Goal: Task Accomplishment & Management: Complete application form

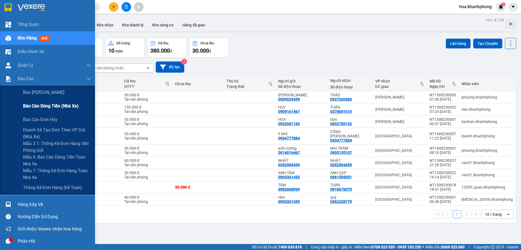
click at [52, 107] on span "Báo cáo dòng tiền (nhà xe)" at bounding box center [51, 105] width 56 height 7
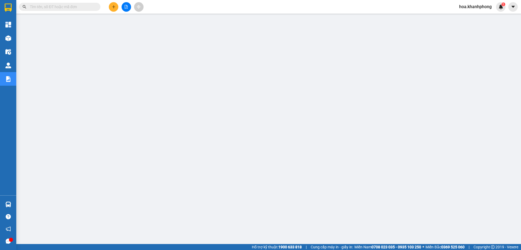
click at [64, 8] on input "text" at bounding box center [62, 7] width 64 height 6
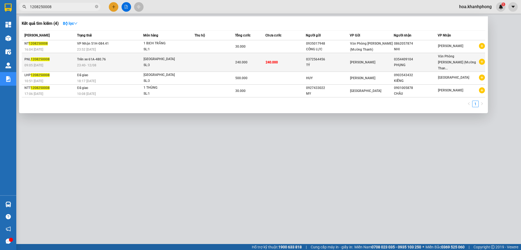
type input "1208250008"
click at [287, 59] on td "240.000" at bounding box center [286, 62] width 40 height 19
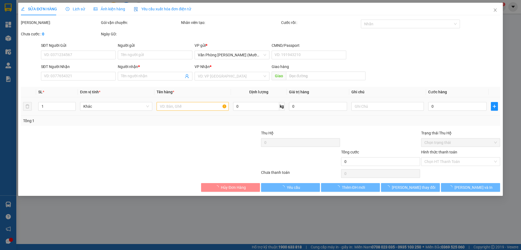
type input "0372564456"
type input "TÝ"
type input "0354409104"
type input "PHỤNG"
type input "240.000"
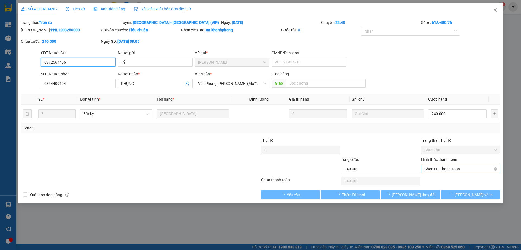
click at [435, 168] on span "Chọn HT Thanh Toán" at bounding box center [461, 169] width 73 height 8
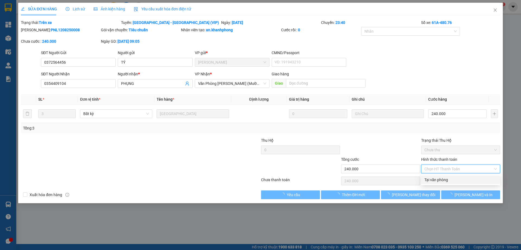
click at [440, 179] on div "Tại văn phòng" at bounding box center [461, 180] width 73 height 6
type input "0"
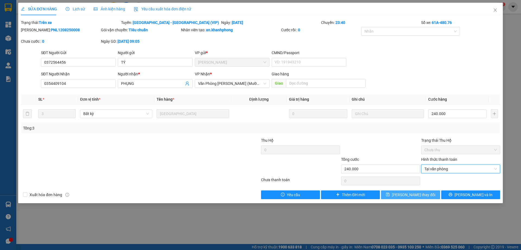
click at [417, 192] on span "[PERSON_NAME] thay đổi" at bounding box center [413, 194] width 43 height 6
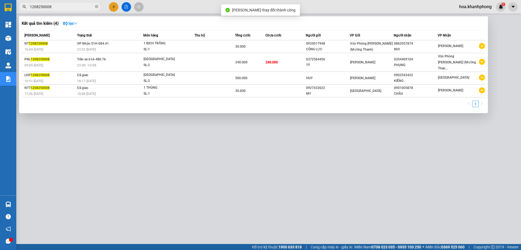
click at [68, 6] on input "1208250008" at bounding box center [62, 7] width 64 height 6
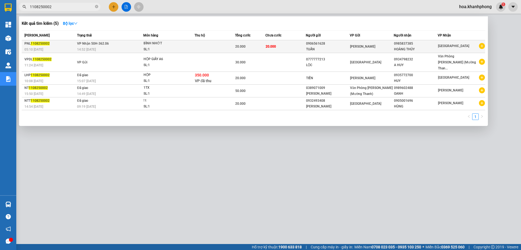
type input "1108250002"
click at [336, 44] on div "0906561628" at bounding box center [327, 44] width 43 height 6
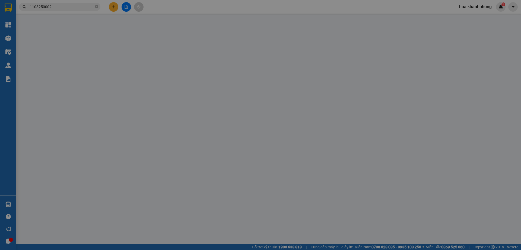
type input "0906561628"
type input "TUẤN"
type input "0985837385"
type input "HOÀNG THÚY"
type input "20.000"
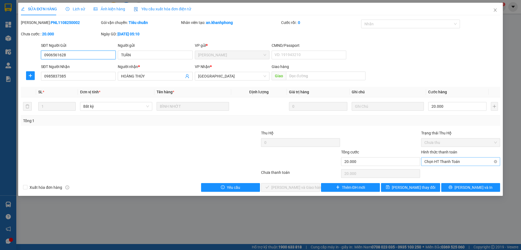
click at [448, 161] on span "Chọn HT Thanh Toán" at bounding box center [461, 161] width 73 height 8
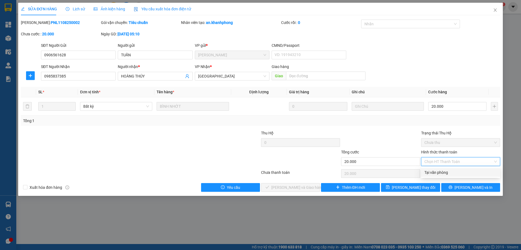
click at [439, 174] on div "Tại văn phòng" at bounding box center [461, 172] width 73 height 6
type input "0"
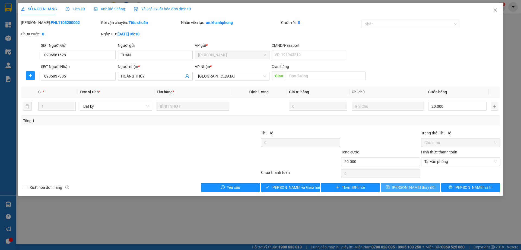
click at [390, 187] on icon "save" at bounding box center [389, 187] width 4 height 4
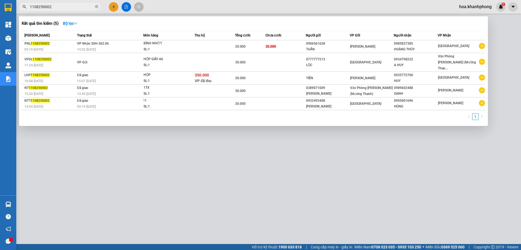
click at [52, 8] on input "1108250002" at bounding box center [62, 7] width 64 height 6
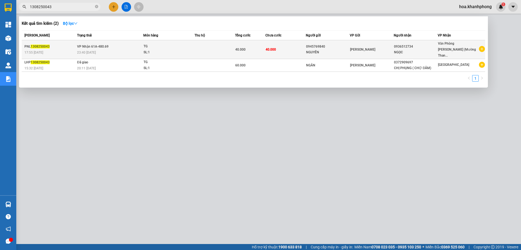
type input "1308250043"
click at [389, 48] on div "Phạm Ngũ Lão" at bounding box center [371, 49] width 43 height 6
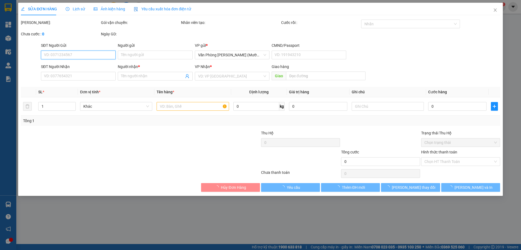
type input "0945769840"
type input "NGUYÊN"
type input "0936512734"
type input "NGỌC"
type input "40.000"
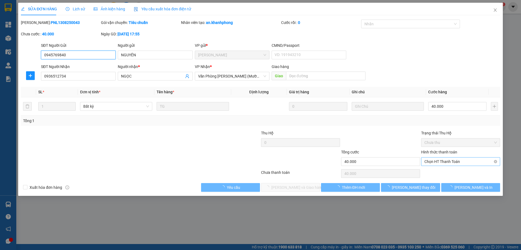
click at [439, 160] on span "Chọn HT Thanh Toán" at bounding box center [461, 161] width 73 height 8
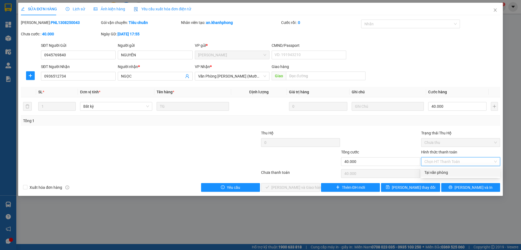
click at [435, 172] on div "Tại văn phòng" at bounding box center [461, 172] width 73 height 6
type input "0"
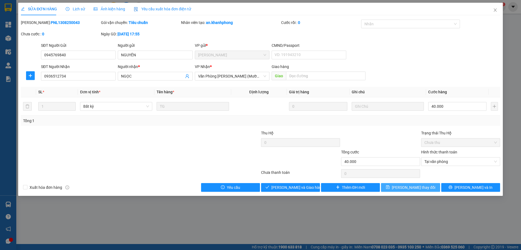
click at [413, 186] on span "Lưu thay đổi" at bounding box center [413, 187] width 43 height 6
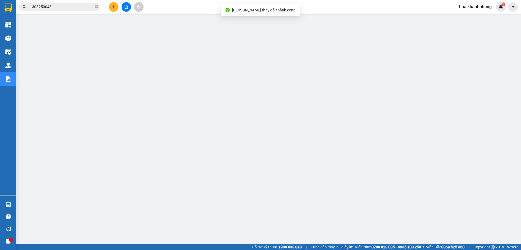
click at [67, 6] on input "1308250043" at bounding box center [62, 7] width 64 height 6
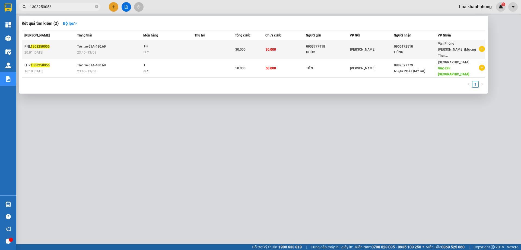
type input "1308250056"
click at [371, 43] on td "Phạm Ngũ Lão" at bounding box center [372, 49] width 44 height 19
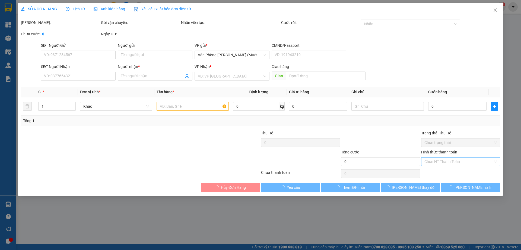
type input "0903777918"
type input "PHÚC"
type input "0905172510"
type input "HÙNG"
type input "30.000"
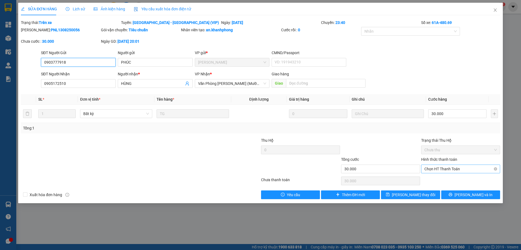
click at [448, 172] on span "Chọn HT Thanh Toán" at bounding box center [461, 169] width 73 height 8
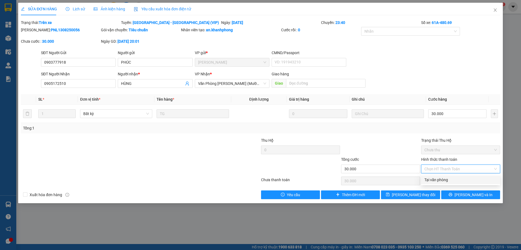
click at [445, 178] on div "Tại văn phòng" at bounding box center [461, 180] width 73 height 6
type input "0"
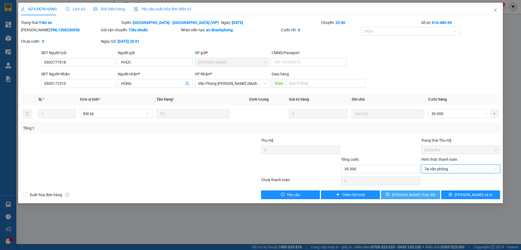
click at [411, 196] on span "Lưu thay đổi" at bounding box center [413, 194] width 43 height 6
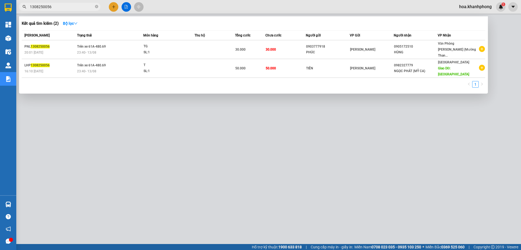
drag, startPoint x: 46, startPoint y: 6, endPoint x: 70, endPoint y: 8, distance: 23.7
click at [70, 8] on input "1308250056" at bounding box center [62, 7] width 64 height 6
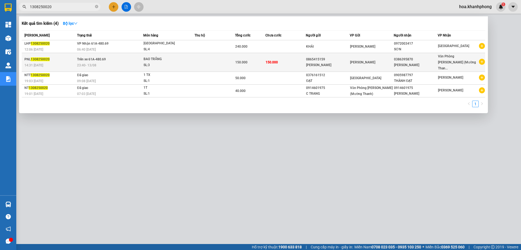
type input "1308250020"
click at [376, 55] on td "Phạm Ngũ Lão" at bounding box center [372, 62] width 44 height 19
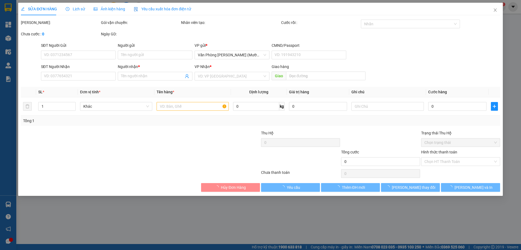
type input "0865415159"
type input "NGUYỄN VĂN TOÀN"
type input "0386395870"
type input "NGUYỄN SINH"
type input "150.000"
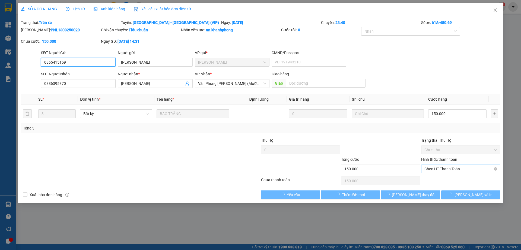
click at [438, 169] on span "Chọn HT Thanh Toán" at bounding box center [461, 169] width 73 height 8
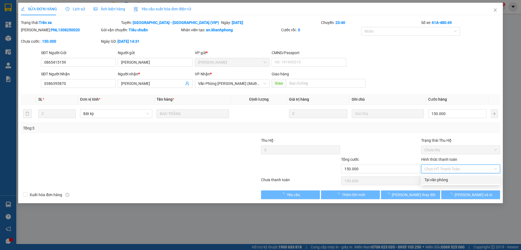
click at [438, 179] on div "Tại văn phòng" at bounding box center [461, 180] width 73 height 6
type input "0"
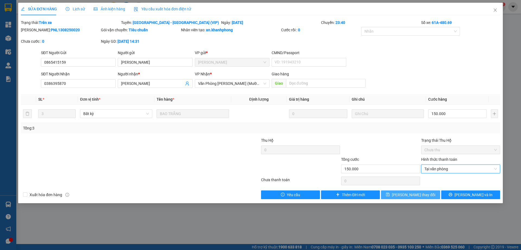
click at [424, 197] on button "Lưu thay đổi" at bounding box center [410, 194] width 59 height 9
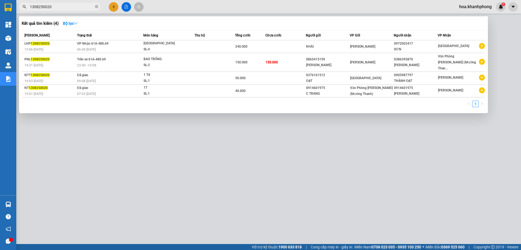
drag, startPoint x: 46, startPoint y: 5, endPoint x: 77, endPoint y: 5, distance: 31.0
click at [77, 5] on input "1308250020" at bounding box center [62, 7] width 64 height 6
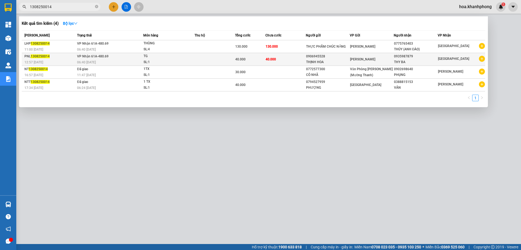
type input "1308250014"
click at [310, 57] on div "0906945528" at bounding box center [327, 57] width 43 height 6
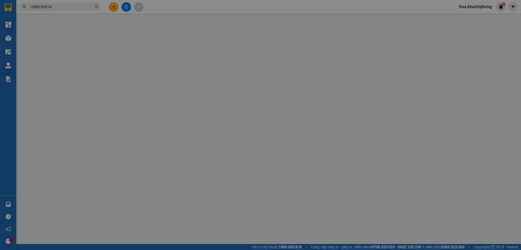
type input "0906945528"
type input "THỊNH HOA"
type input "0935987879"
type input "THY BA"
type input "40.000"
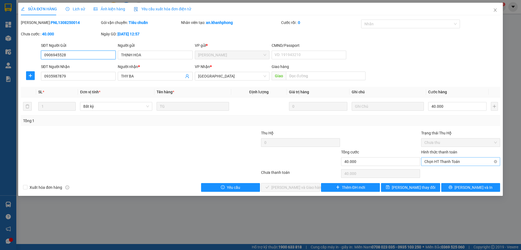
click at [439, 162] on span "Chọn HT Thanh Toán" at bounding box center [461, 161] width 73 height 8
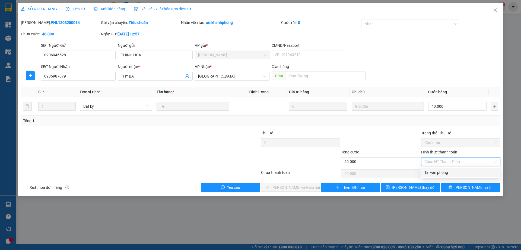
click at [438, 176] on div "Tại văn phòng" at bounding box center [461, 172] width 79 height 9
type input "0"
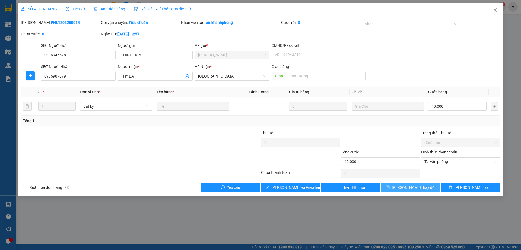
click at [427, 183] on button "Lưu thay đổi" at bounding box center [410, 187] width 59 height 9
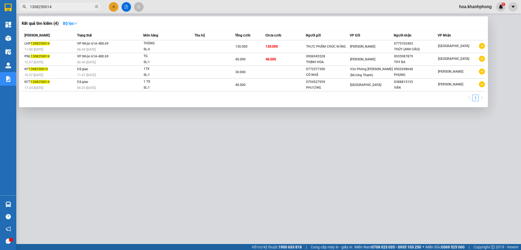
drag, startPoint x: 47, startPoint y: 8, endPoint x: 67, endPoint y: 7, distance: 19.6
click at [67, 7] on input "1308250014" at bounding box center [62, 7] width 64 height 6
click at [46, 6] on input "1308250016" at bounding box center [62, 7] width 64 height 6
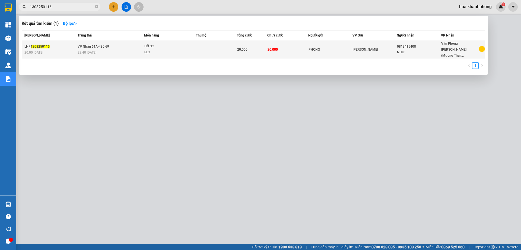
type input "1308250116"
click at [323, 47] on div "PHONG" at bounding box center [331, 50] width 44 height 6
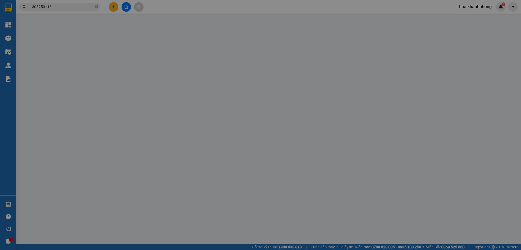
type input "PHONG"
type input "0813415408"
type input "NHƯ"
type input "20.000"
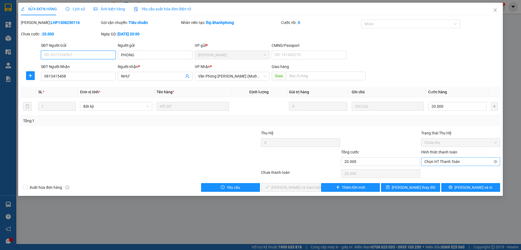
click at [445, 161] on span "Chọn HT Thanh Toán" at bounding box center [461, 161] width 73 height 8
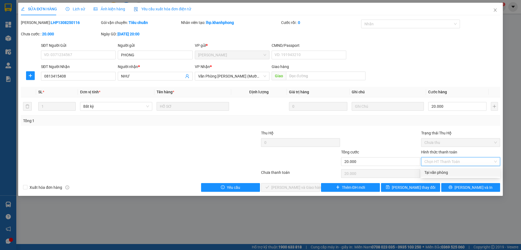
click at [443, 169] on div "Tại văn phòng" at bounding box center [461, 172] width 73 height 6
type input "0"
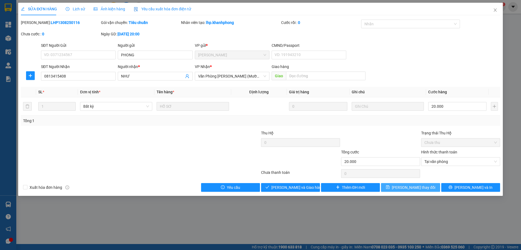
click at [427, 189] on button "Lưu thay đổi" at bounding box center [410, 187] width 59 height 9
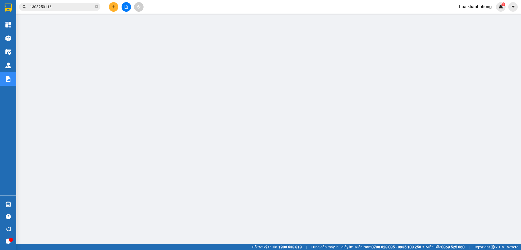
click at [51, 11] on div "Kết quả tìm kiếm ( 1 ) Bộ lọc Mã ĐH Trạng thái Món hàng Thu hộ Tổng cước Chưa c…" at bounding box center [53, 7] width 106 height 10
click at [51, 8] on input "1308250116" at bounding box center [62, 7] width 64 height 6
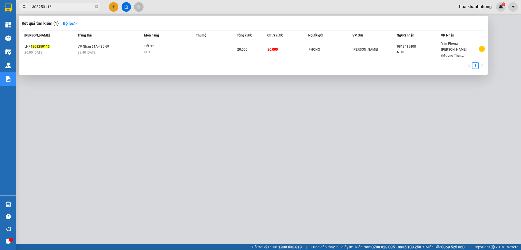
click at [51, 8] on input "1308250116" at bounding box center [62, 7] width 64 height 6
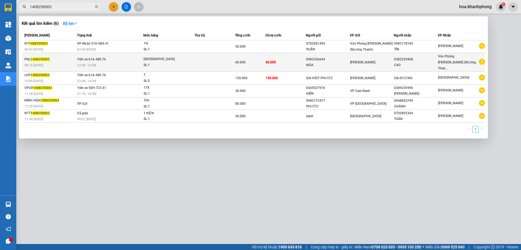
type input "1408250003"
click at [370, 60] on span "Phạm Ngũ Lão" at bounding box center [362, 62] width 25 height 4
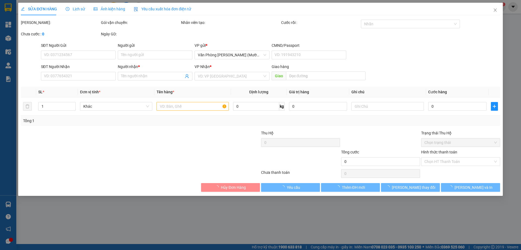
type input "0983336644"
type input "MÙA"
type input "0382229408"
type input "CAO"
type input "60.000"
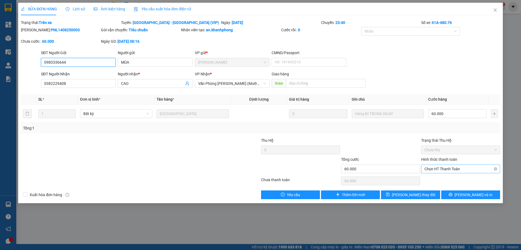
click at [431, 167] on span "Chọn HT Thanh Toán" at bounding box center [461, 169] width 73 height 8
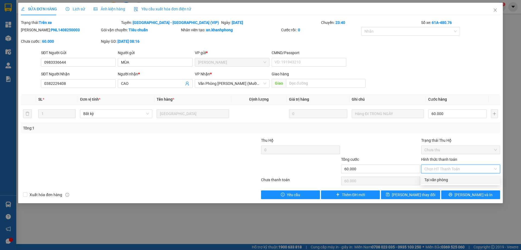
click at [438, 176] on div "Tại văn phòng" at bounding box center [461, 179] width 79 height 9
type input "0"
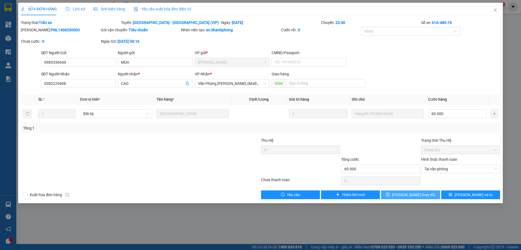
click at [418, 195] on span "Lưu thay đổi" at bounding box center [413, 194] width 43 height 6
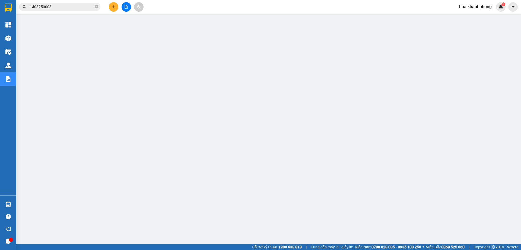
click at [56, 8] on input "1408250003" at bounding box center [62, 7] width 64 height 6
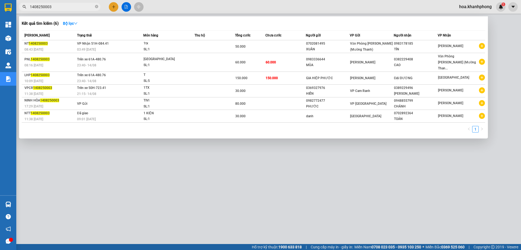
click at [56, 8] on input "1408250003" at bounding box center [62, 7] width 64 height 6
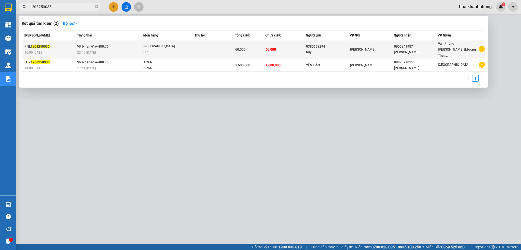
type input "1208250035"
click at [412, 49] on div "DINH TRẦN" at bounding box center [415, 52] width 43 height 6
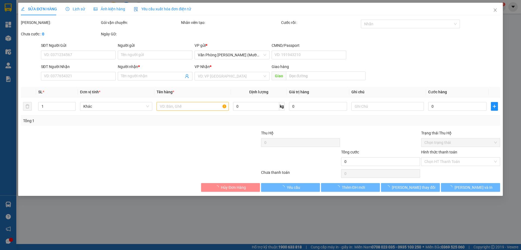
type input "0385663294"
type input "huy"
type input "0905241987"
type input "DINH TRẦN"
type input "60.000"
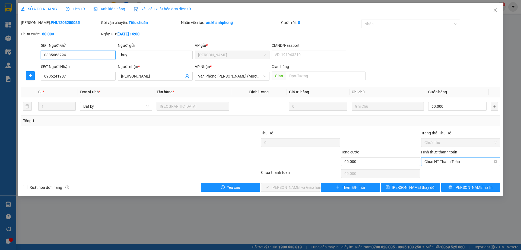
click at [459, 161] on span "Chọn HT Thanh Toán" at bounding box center [461, 161] width 73 height 8
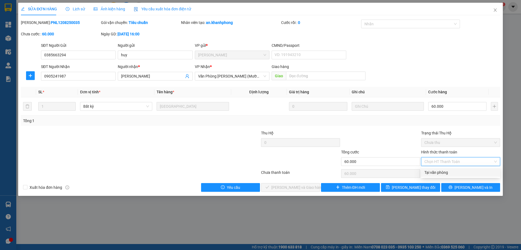
click at [436, 171] on div "Tại văn phòng" at bounding box center [461, 172] width 73 height 6
type input "0"
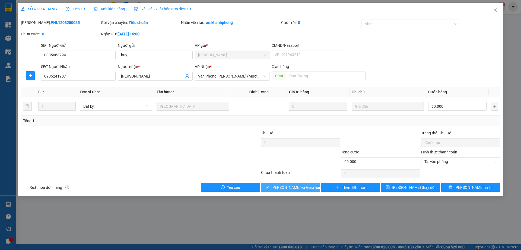
click at [298, 188] on span "Lưu và Giao hàng" at bounding box center [298, 187] width 52 height 6
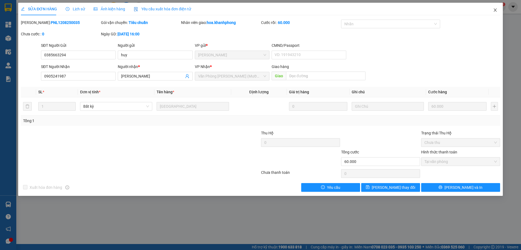
click at [497, 10] on icon "close" at bounding box center [495, 9] width 3 height 3
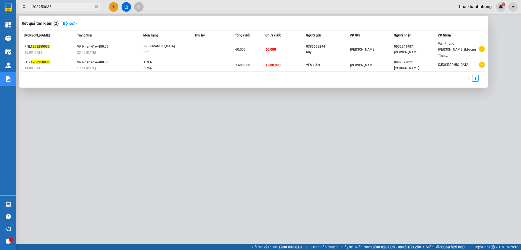
click at [71, 4] on input "1208250035" at bounding box center [62, 7] width 64 height 6
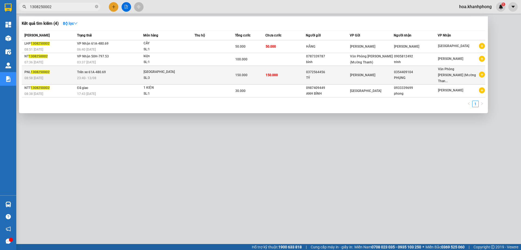
type input "1308250002"
click at [358, 73] on span "Phạm Ngũ Lão" at bounding box center [362, 75] width 25 height 4
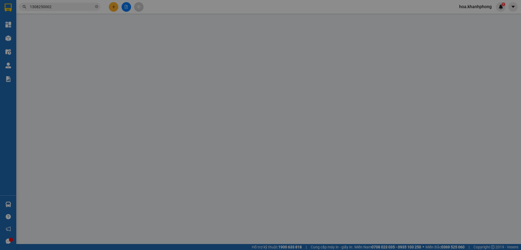
type input "0372564456"
type input "TÝ"
type input "0354409104"
type input "PHỤNG"
type input "150.000"
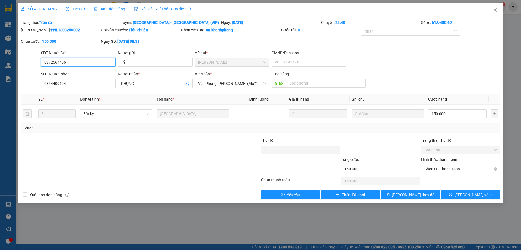
click at [428, 165] on span "Chọn HT Thanh Toán" at bounding box center [461, 169] width 73 height 8
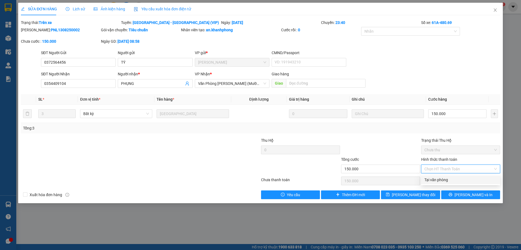
click at [431, 177] on div "Tại văn phòng" at bounding box center [461, 180] width 73 height 6
type input "0"
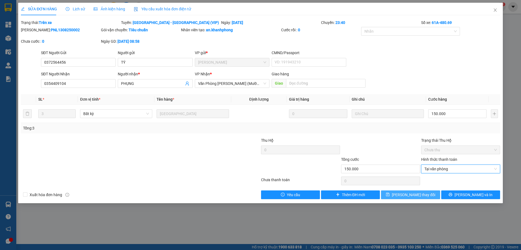
click at [422, 195] on span "Lưu thay đổi" at bounding box center [413, 194] width 43 height 6
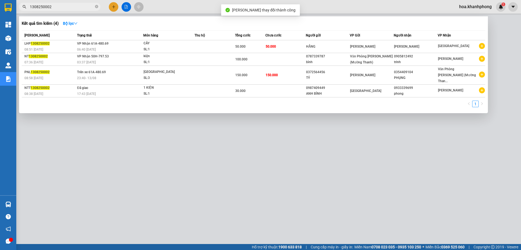
drag, startPoint x: 49, startPoint y: 7, endPoint x: 58, endPoint y: 7, distance: 8.7
click at [58, 7] on input "1308250002" at bounding box center [62, 7] width 64 height 6
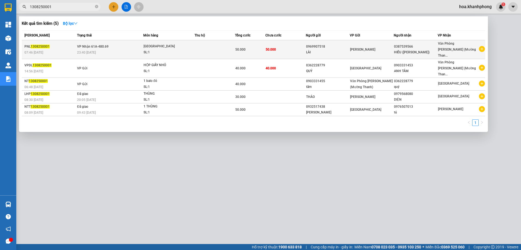
type input "1308250001"
click at [316, 45] on div "0969907518" at bounding box center [327, 47] width 43 height 6
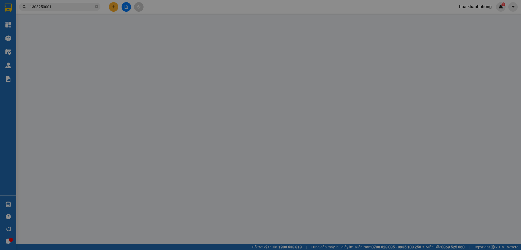
type input "0969907518"
type input "LÀI"
type input "0387539566"
type input "HIẾU (JEJUKA)"
type input "50.000"
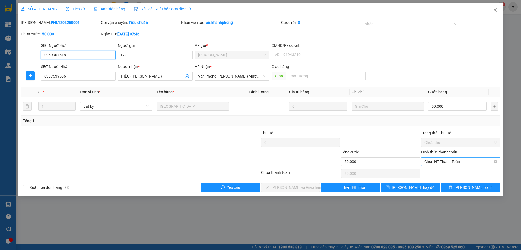
click at [430, 161] on span "Chọn HT Thanh Toán" at bounding box center [461, 161] width 73 height 8
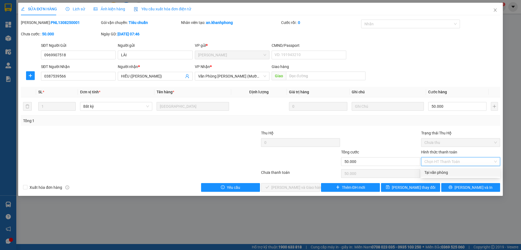
click at [432, 173] on div "Tại văn phòng" at bounding box center [461, 172] width 73 height 6
type input "0"
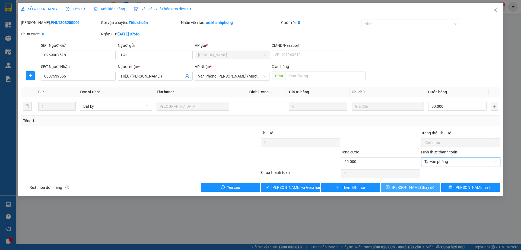
click at [421, 186] on span "Lưu thay đổi" at bounding box center [413, 187] width 43 height 6
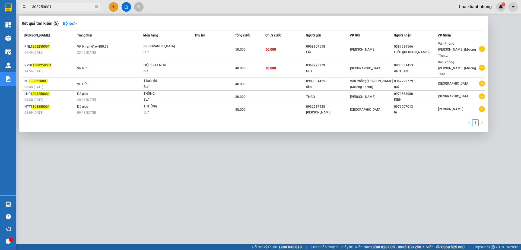
drag, startPoint x: 47, startPoint y: 4, endPoint x: 55, endPoint y: 6, distance: 8.4
click at [55, 6] on input "1308250001" at bounding box center [62, 7] width 64 height 6
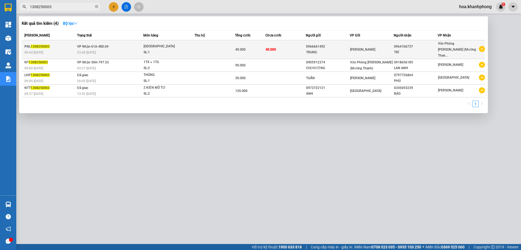
type input "1308250003"
click at [329, 45] on div "0966661492" at bounding box center [327, 47] width 43 height 6
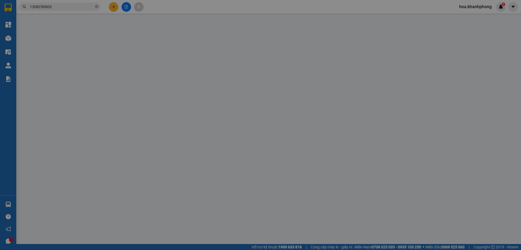
type input "0966661492"
type input "TRUNG"
type input "0964106737"
type input "TRÍ"
type input "40.000"
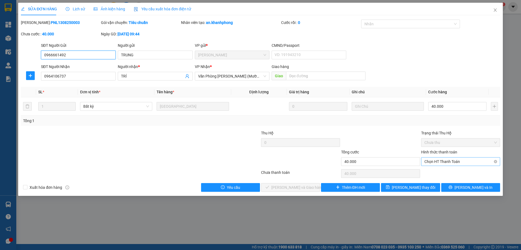
click at [439, 159] on span "Chọn HT Thanh Toán" at bounding box center [461, 161] width 73 height 8
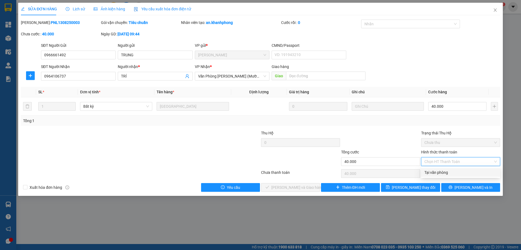
click at [436, 171] on div "Tại văn phòng" at bounding box center [461, 172] width 73 height 6
type input "0"
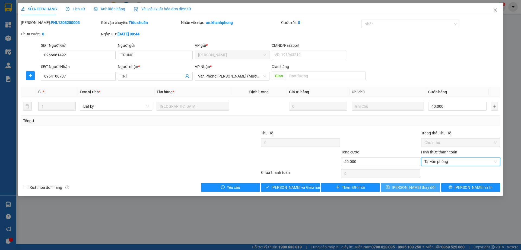
click at [419, 188] on span "Lưu thay đổi" at bounding box center [413, 187] width 43 height 6
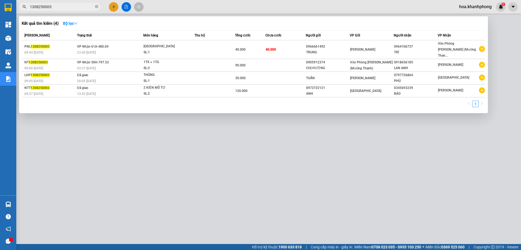
drag, startPoint x: 46, startPoint y: 7, endPoint x: 85, endPoint y: 11, distance: 39.1
click at [85, 11] on span "1308250003" at bounding box center [59, 7] width 81 height 8
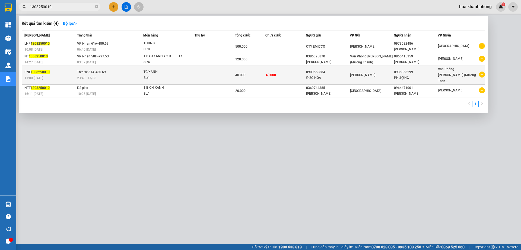
type input "1308250010"
click at [350, 71] on div "0909558884" at bounding box center [327, 72] width 43 height 6
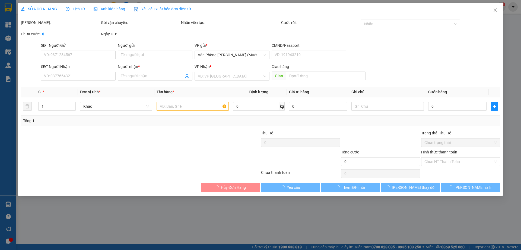
type input "0909558884"
type input "ĐỨC HÒA"
type input "0936966599"
type input "PHƯỢNG"
type input "40.000"
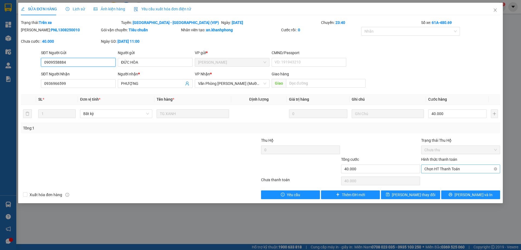
click at [428, 170] on span "Chọn HT Thanh Toán" at bounding box center [461, 169] width 73 height 8
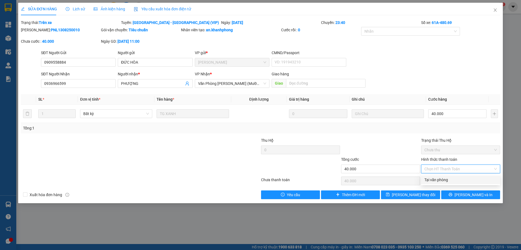
click at [434, 182] on div "Tại văn phòng" at bounding box center [461, 180] width 73 height 6
type input "0"
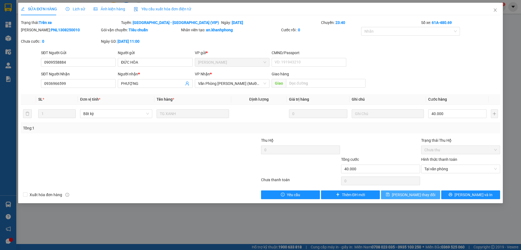
click at [416, 193] on span "Lưu thay đổi" at bounding box center [413, 194] width 43 height 6
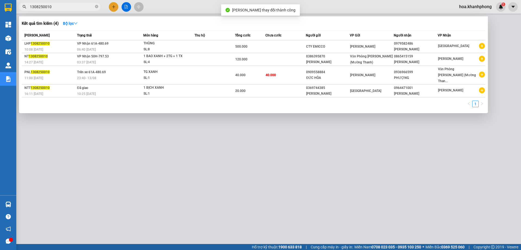
drag, startPoint x: 46, startPoint y: 4, endPoint x: 58, endPoint y: 8, distance: 12.5
click at [58, 8] on input "1308250010" at bounding box center [62, 7] width 64 height 6
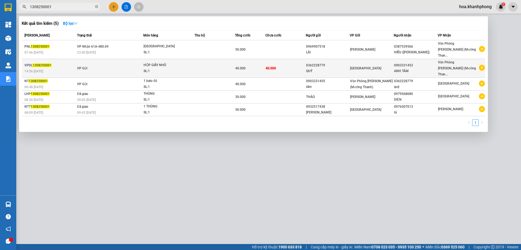
type input "1308250001"
click at [371, 64] on td "Đà Lạt" at bounding box center [372, 68] width 44 height 19
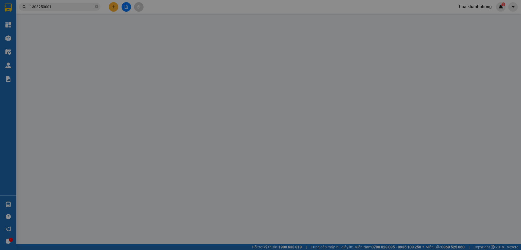
type input "0362228779"
type input "QUÝ"
type input "0903331453"
type input "ANH TÂM"
type input "40.000"
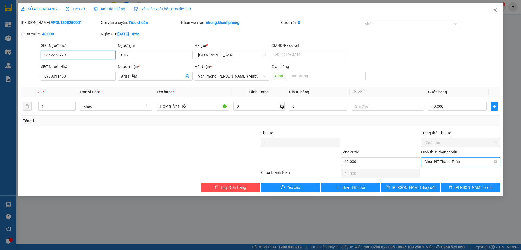
click at [435, 161] on span "Chọn HT Thanh Toán" at bounding box center [461, 161] width 73 height 8
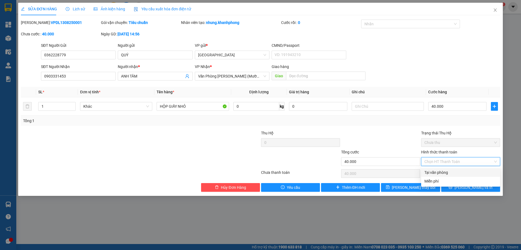
click at [435, 173] on div "Tại văn phòng" at bounding box center [461, 172] width 73 height 6
type input "0"
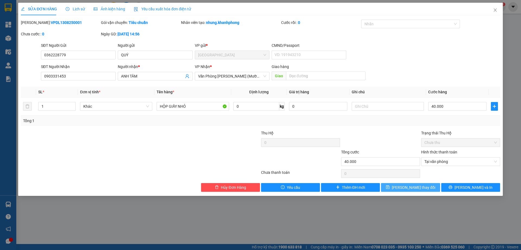
click at [430, 186] on button "Lưu thay đổi" at bounding box center [410, 187] width 59 height 9
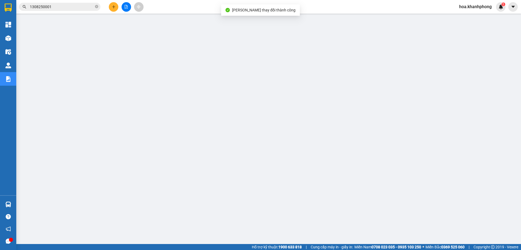
click at [42, 4] on input "1308250001" at bounding box center [62, 7] width 64 height 6
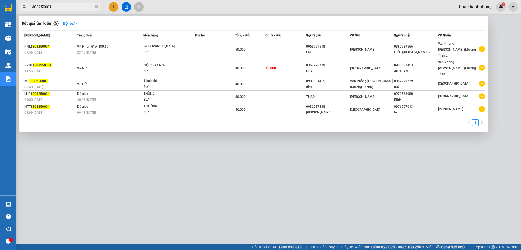
click at [42, 4] on input "1308250001" at bounding box center [62, 7] width 64 height 6
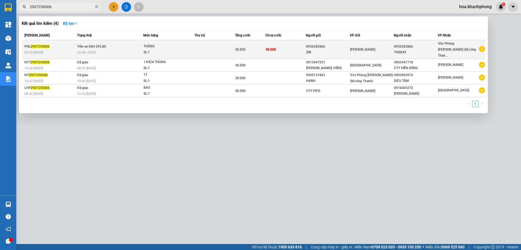
type input "2907250006"
click at [418, 51] on div "THEKAY" at bounding box center [415, 52] width 43 height 6
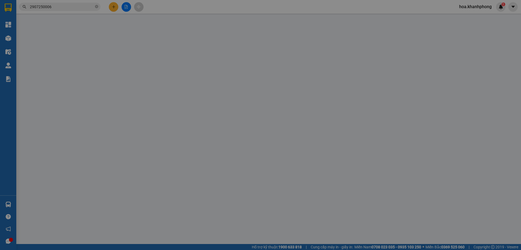
type input "0936282866"
type input "ZIN"
type input "0936282866"
type input "THEKAY"
type input "30.000"
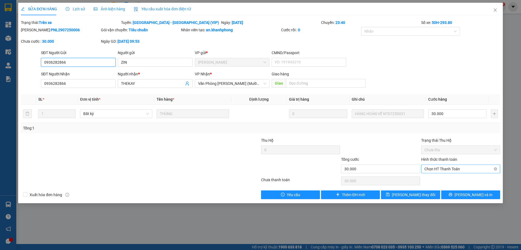
click at [440, 168] on span "Chọn HT Thanh Toán" at bounding box center [461, 169] width 73 height 8
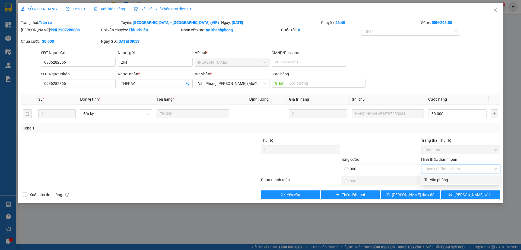
click at [437, 181] on div "Tại văn phòng" at bounding box center [461, 180] width 73 height 6
type input "0"
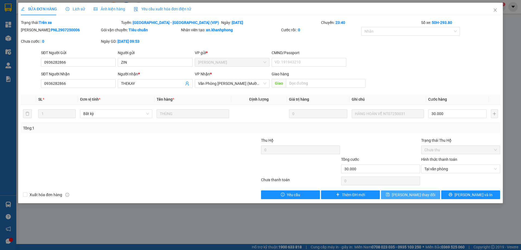
click at [421, 192] on span "Lưu thay đổi" at bounding box center [413, 194] width 43 height 6
